Goal: Information Seeking & Learning: Learn about a topic

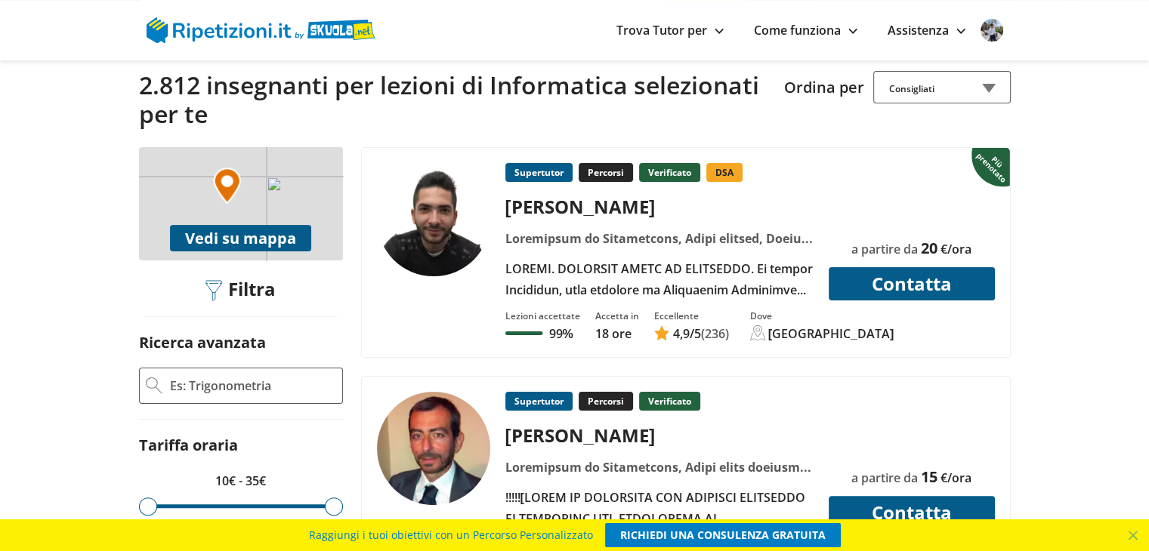
scroll to position [378, 0]
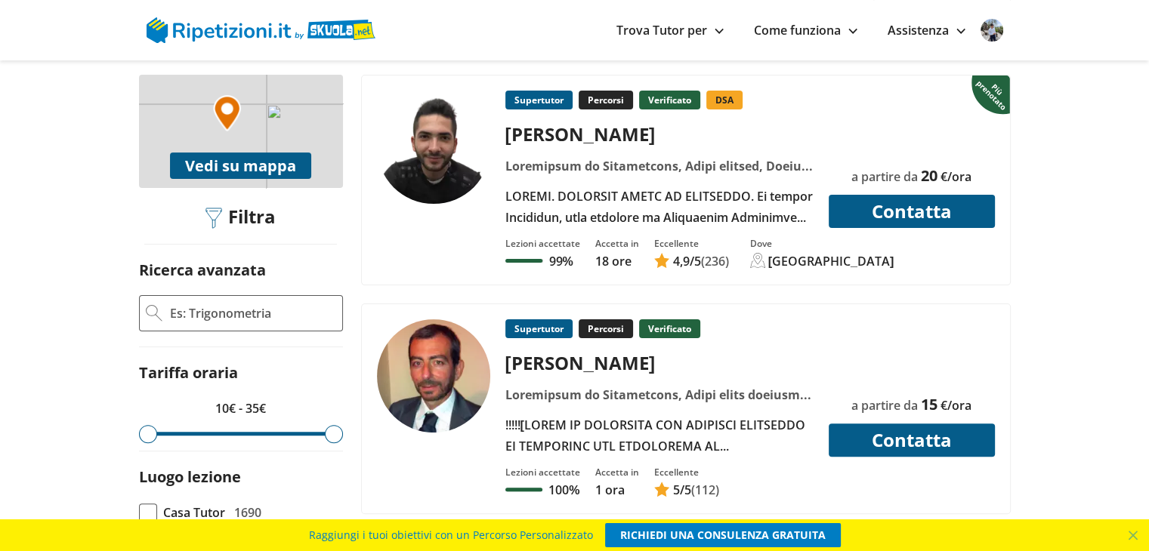
click at [563, 167] on div at bounding box center [658, 166] width 319 height 21
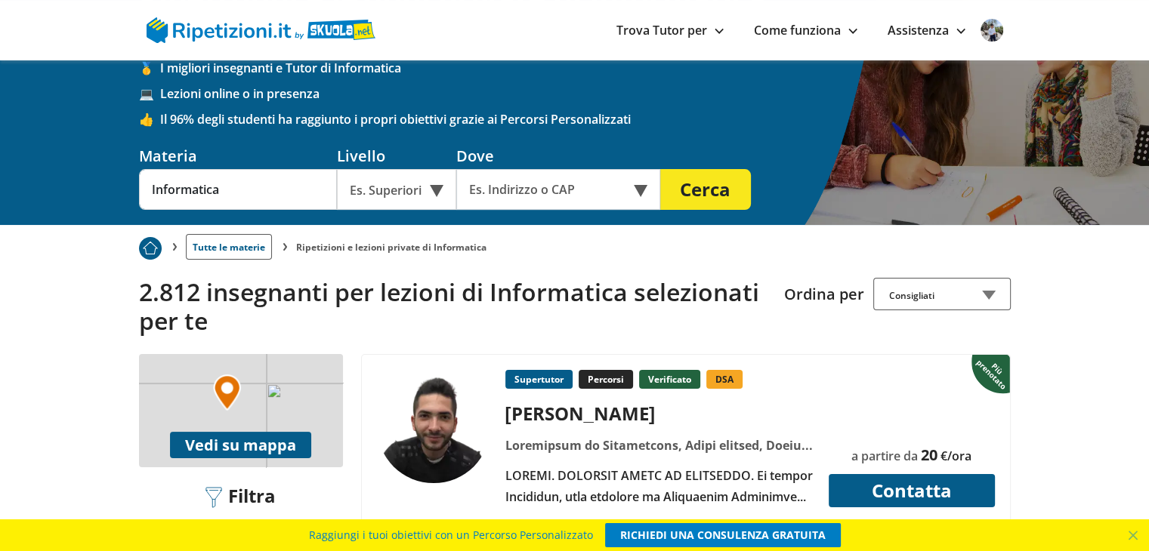
scroll to position [76, 0]
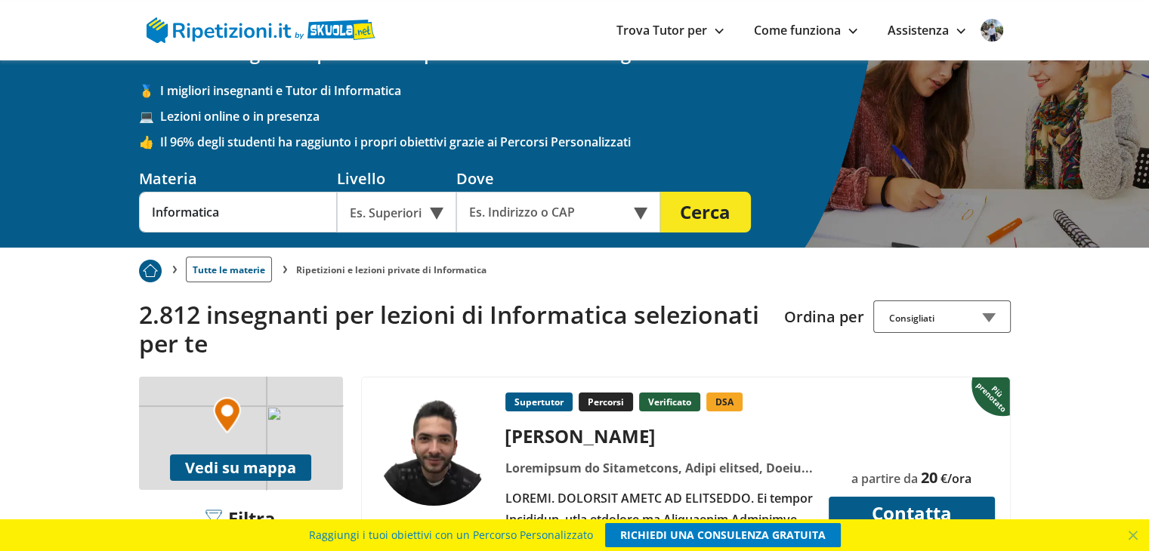
click at [437, 217] on div "Es. Superiori" at bounding box center [396, 212] width 119 height 41
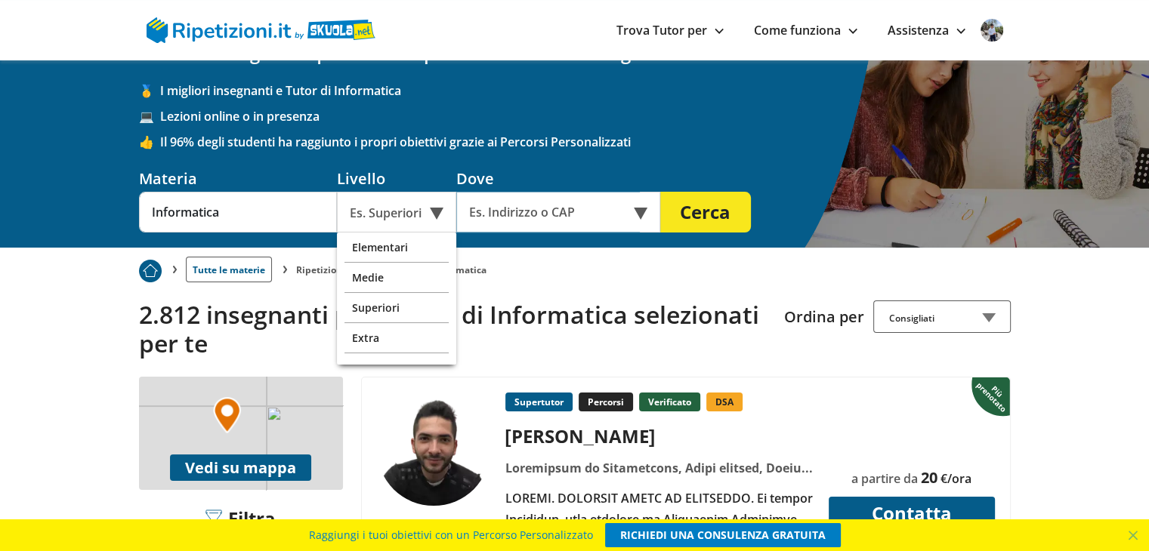
click at [471, 218] on input "text" at bounding box center [548, 212] width 184 height 41
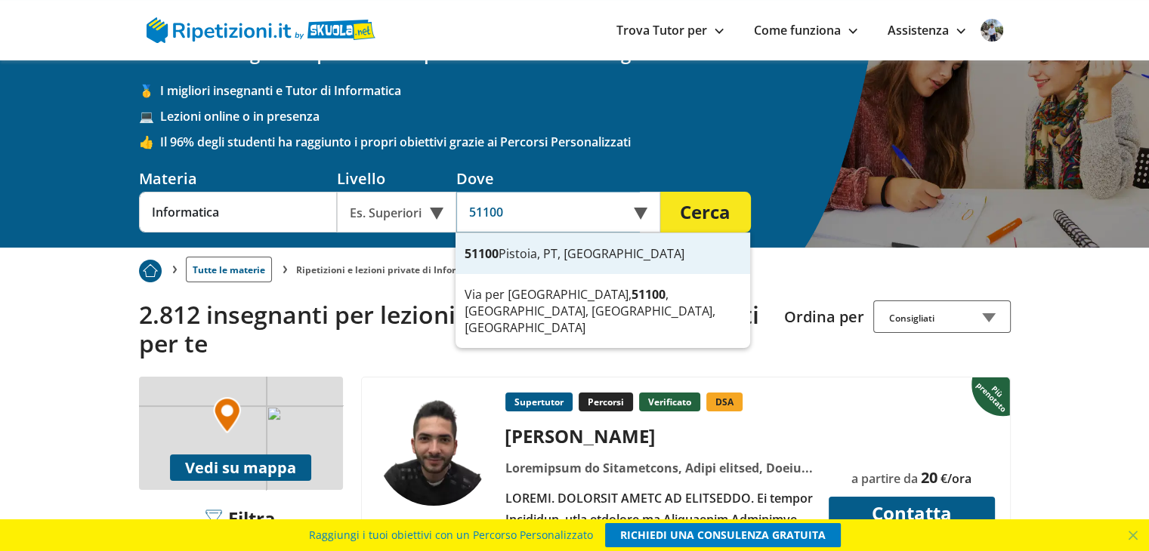
click at [480, 233] on div "51100 Pistoia, PT, Italia" at bounding box center [602, 253] width 295 height 41
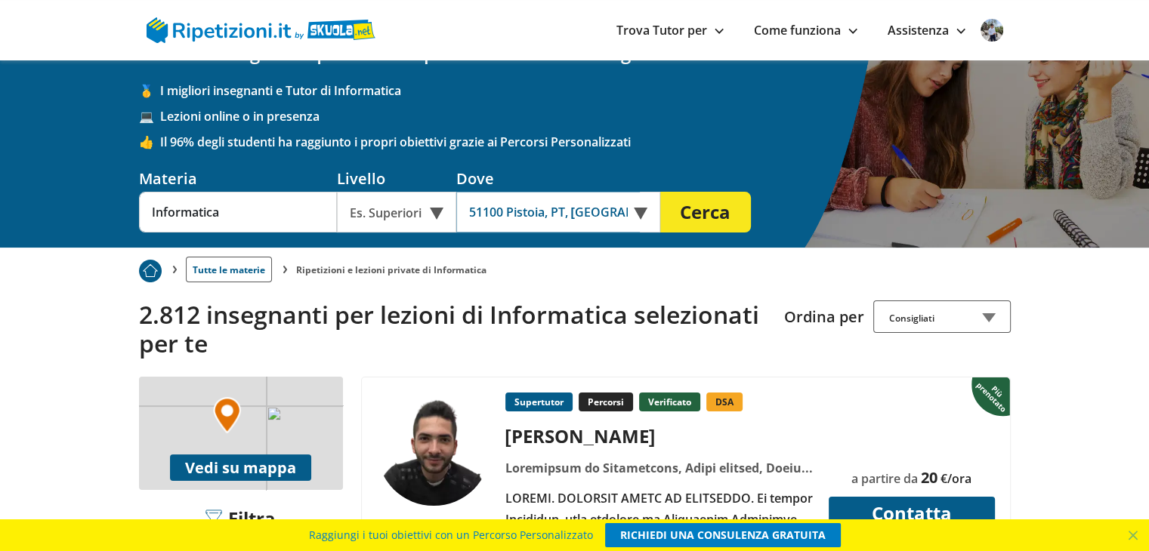
type input "51100 Pistoia, PT, [GEOGRAPHIC_DATA]"
click at [685, 203] on button "Cerca" at bounding box center [705, 212] width 91 height 41
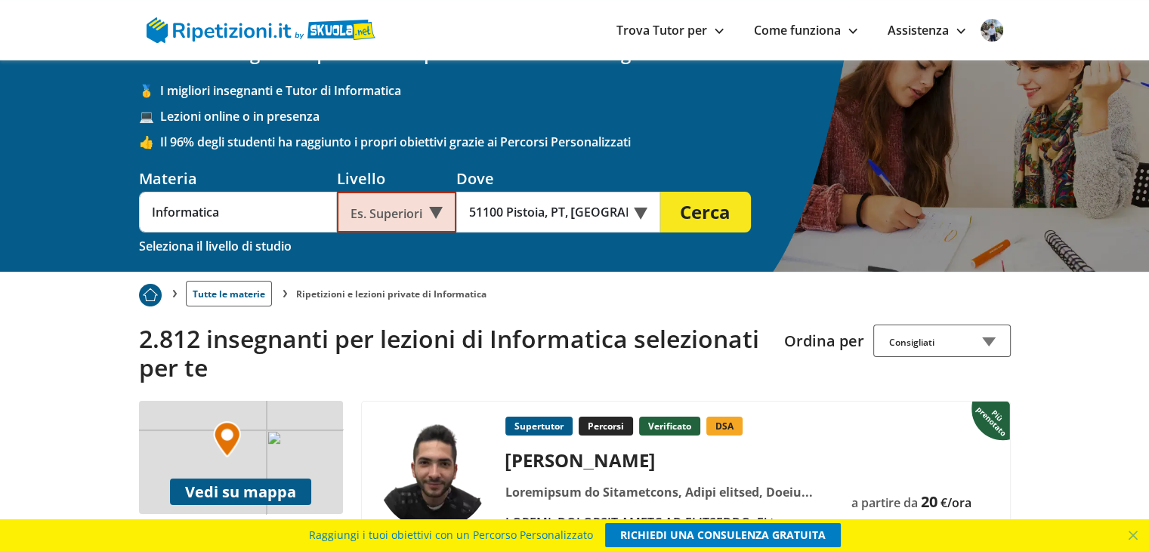
click at [429, 209] on div "Es. Superiori" at bounding box center [396, 212] width 119 height 41
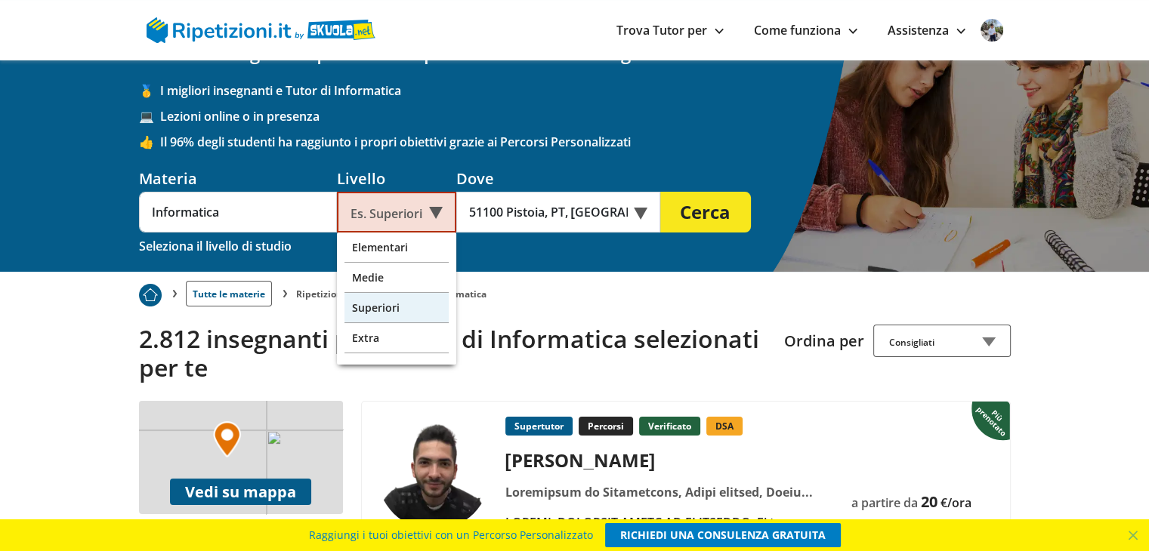
click at [388, 303] on div "Superiori" at bounding box center [396, 308] width 104 height 30
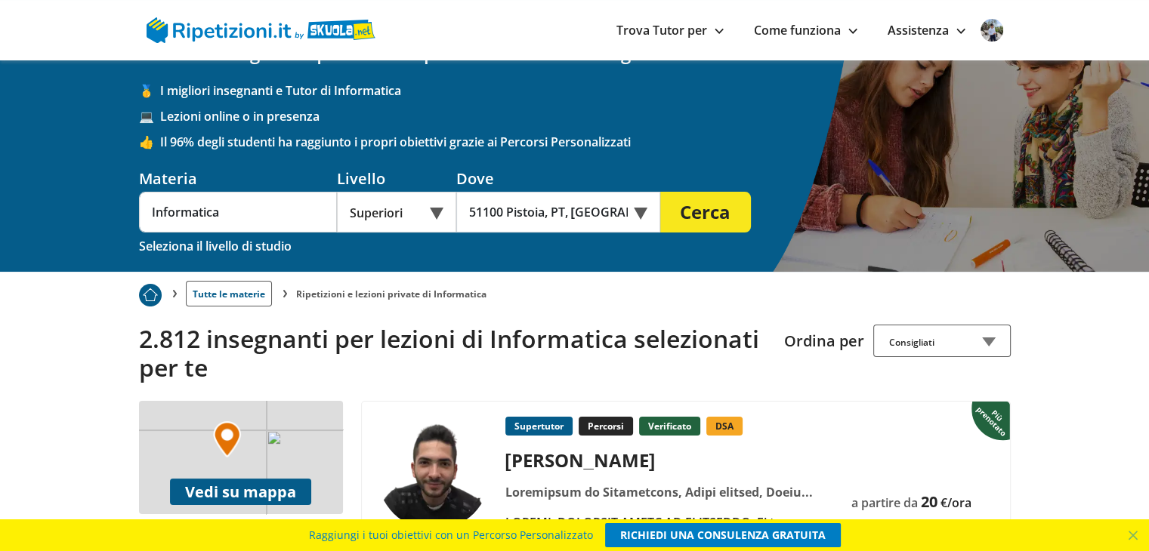
click at [681, 212] on button "Cerca" at bounding box center [705, 212] width 91 height 41
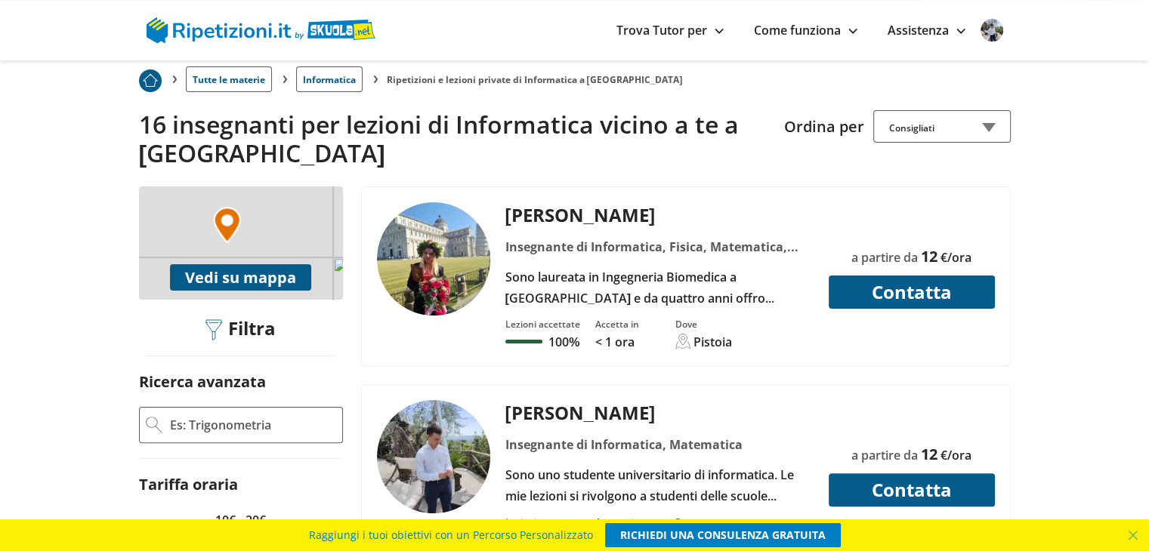
scroll to position [378, 0]
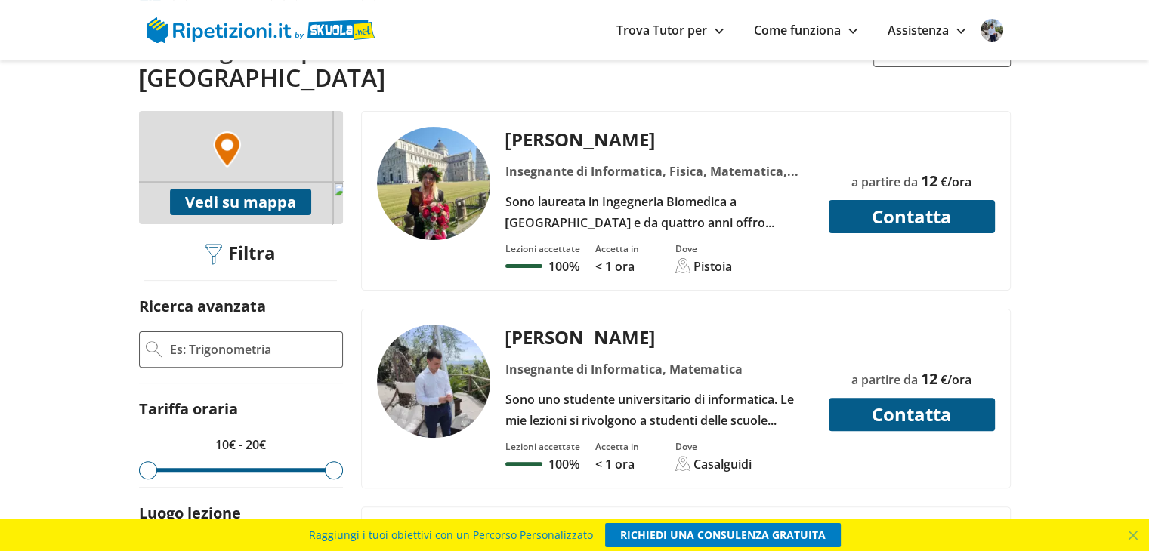
click at [679, 389] on div "Sono uno studente universitario di informatica. Le mie lezioni si rivolgono a s…" at bounding box center [658, 410] width 319 height 42
click at [519, 359] on div "Insegnante di Informatica, Matematica" at bounding box center [658, 369] width 319 height 21
